Goal: Task Accomplishment & Management: Use online tool/utility

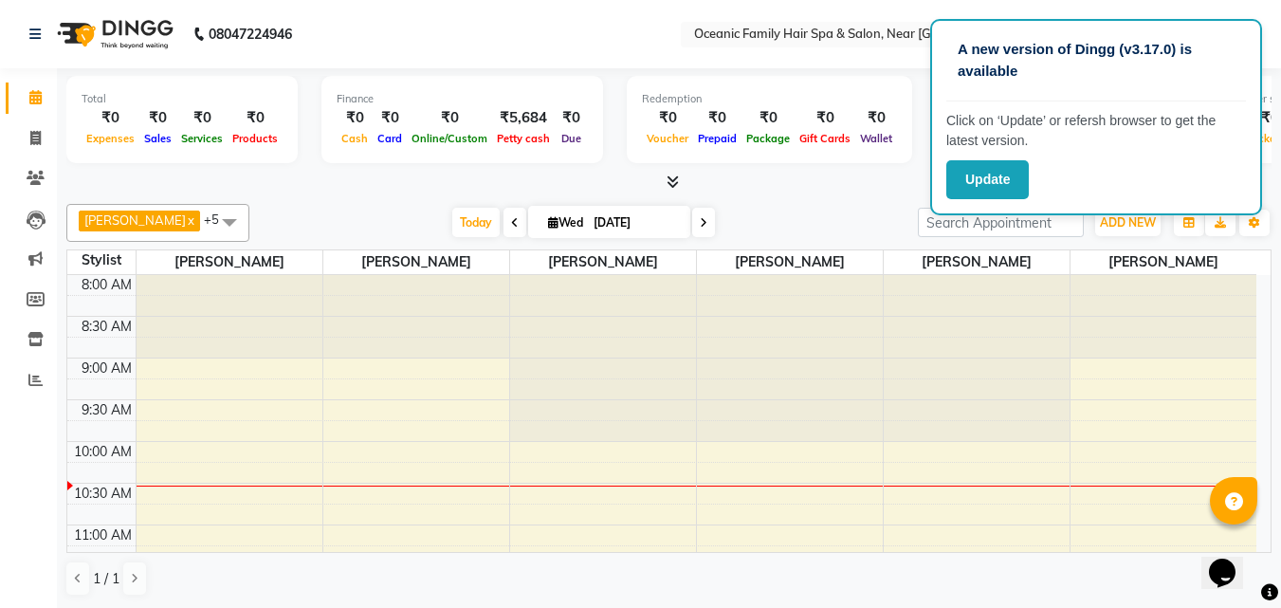
click at [845, 91] on div "Redemption" at bounding box center [769, 99] width 255 height 16
click at [956, 183] on button "Update" at bounding box center [987, 179] width 82 height 39
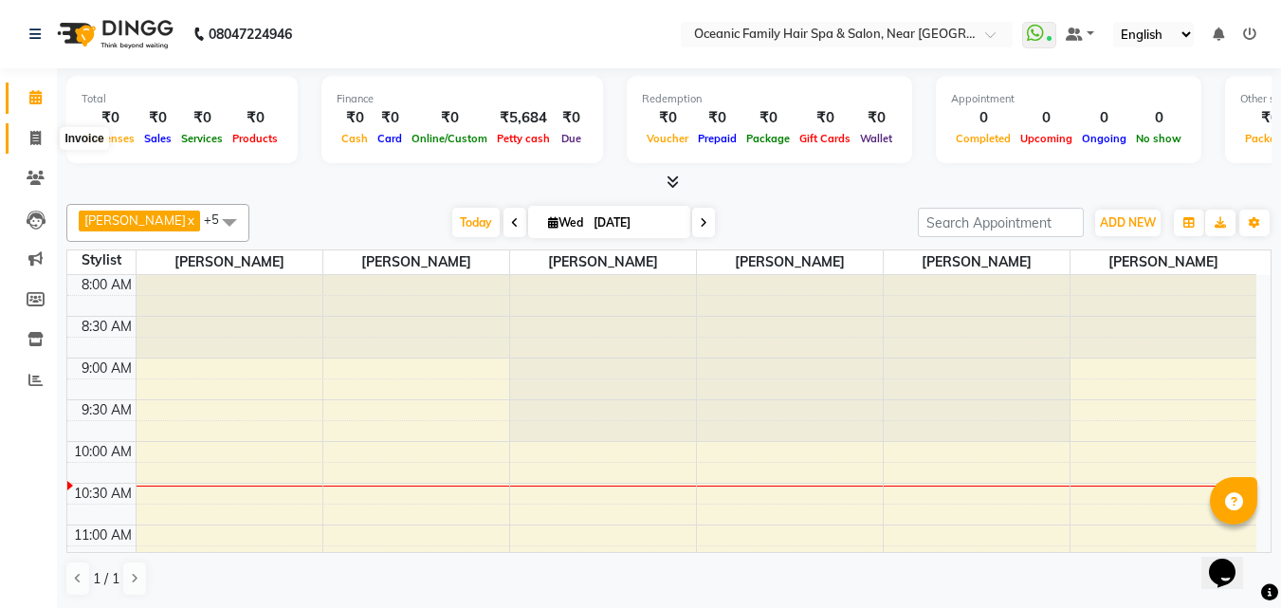
click at [38, 136] on icon at bounding box center [35, 138] width 10 height 14
select select "service"
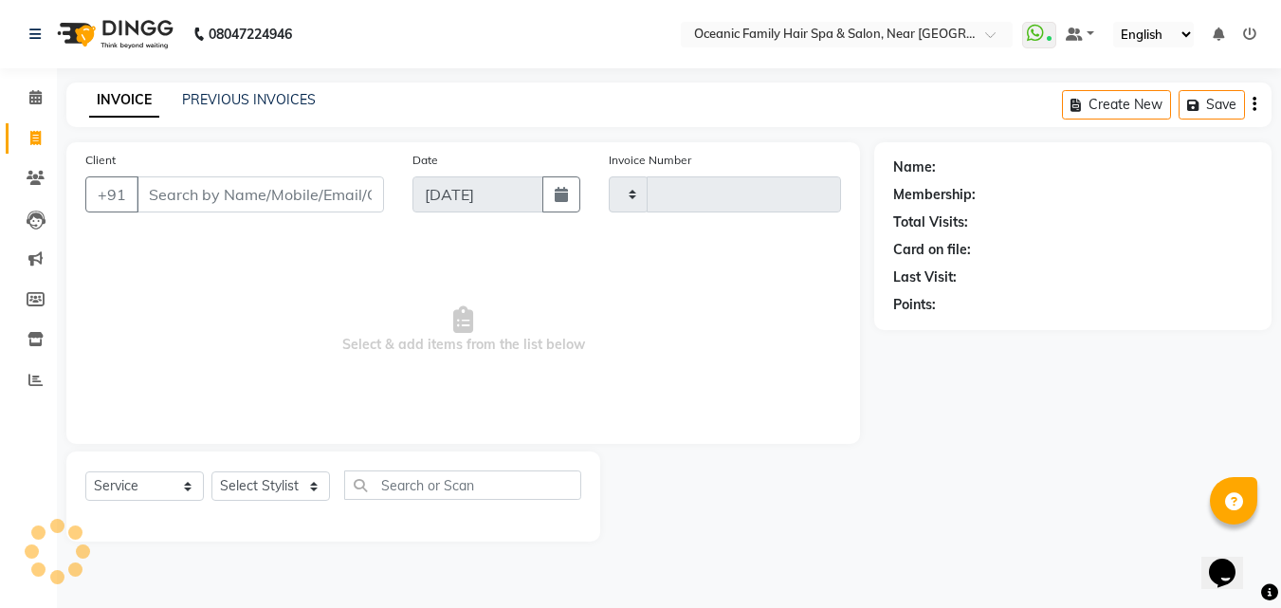
type input "3131"
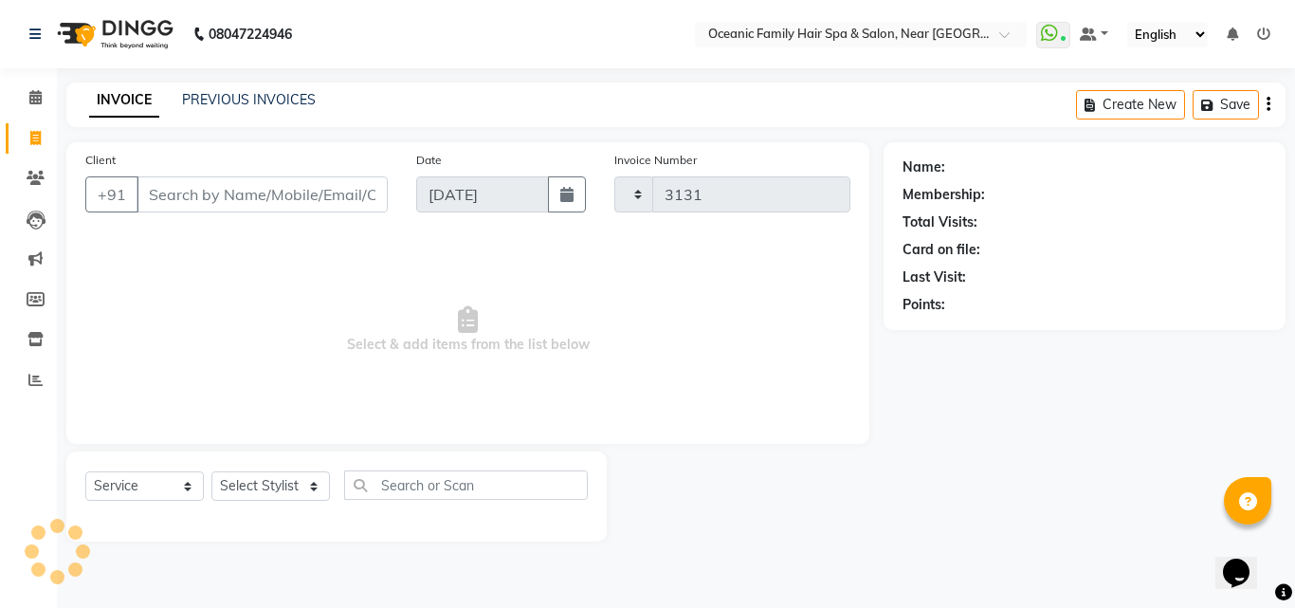
select select "4366"
click at [33, 141] on icon at bounding box center [35, 138] width 10 height 14
select select "service"
type input "3131"
select select "4366"
